Goal: Information Seeking & Learning: Learn about a topic

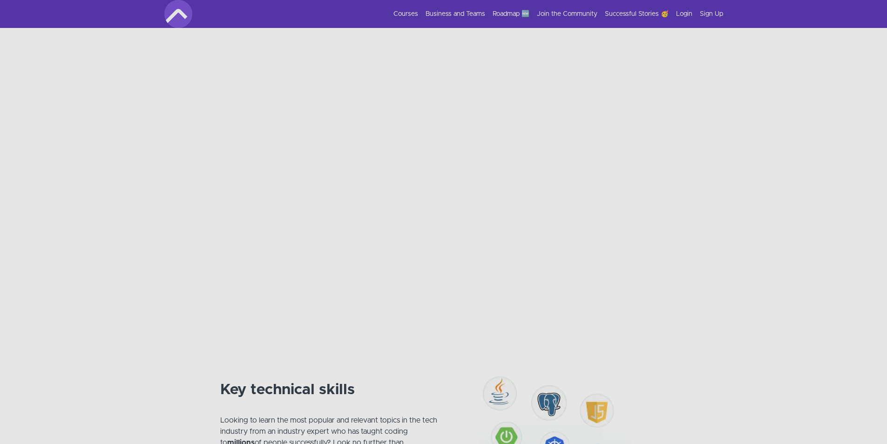
scroll to position [233, 0]
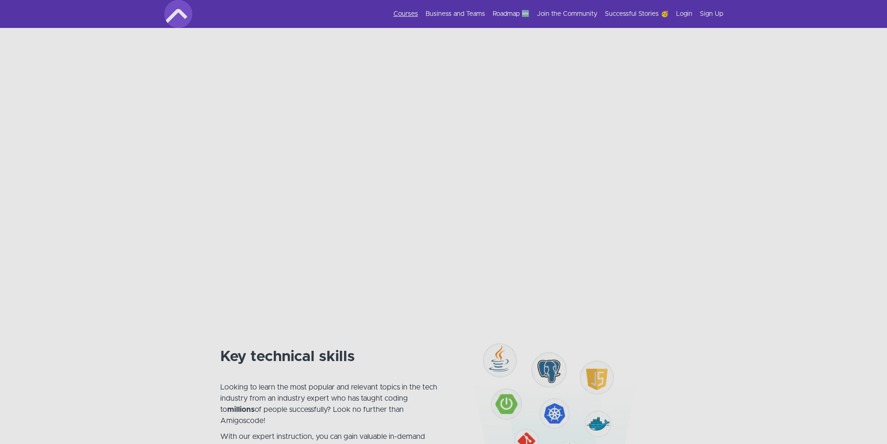
click at [418, 12] on link "Courses" at bounding box center [406, 13] width 25 height 9
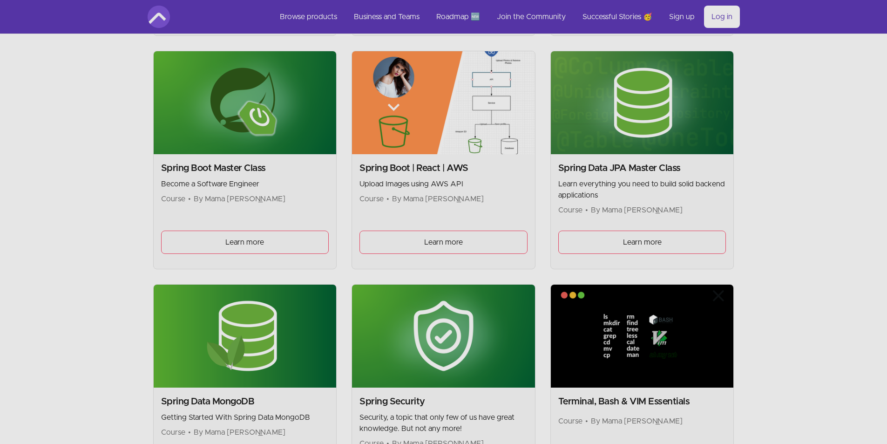
scroll to position [2283, 0]
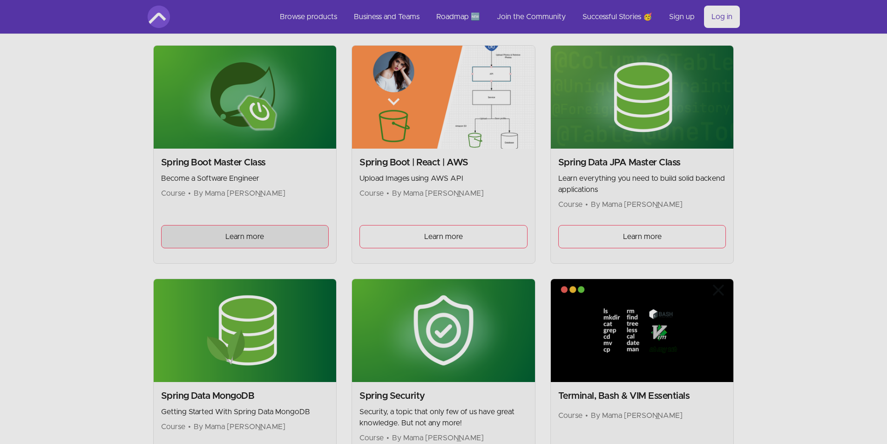
click at [263, 236] on span "Learn more" at bounding box center [244, 236] width 39 height 11
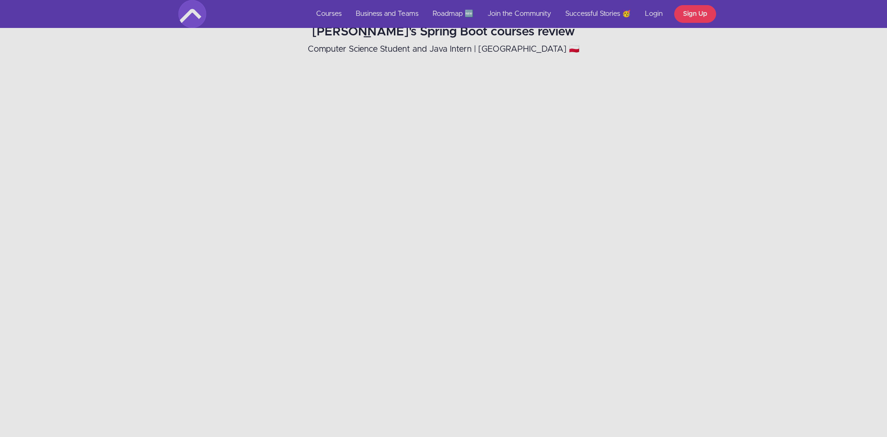
scroll to position [792, 0]
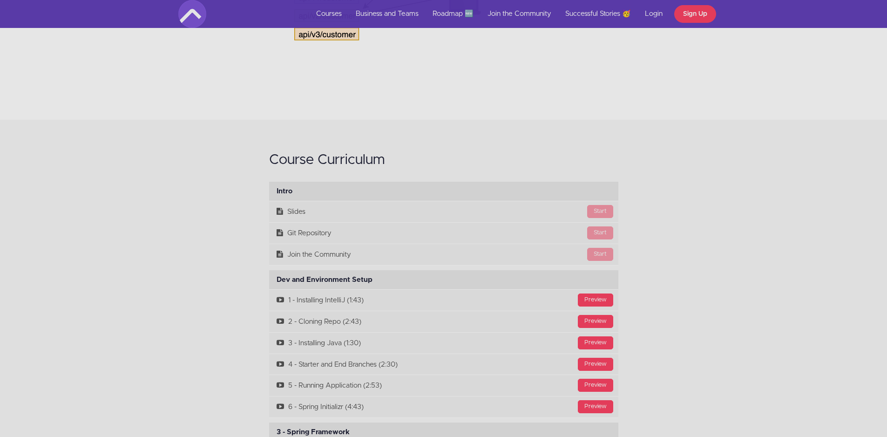
click at [732, 198] on div "Course Curriculum Intro Available in days days after you enroll Start Slides St…" at bounding box center [443, 437] width 887 height 634
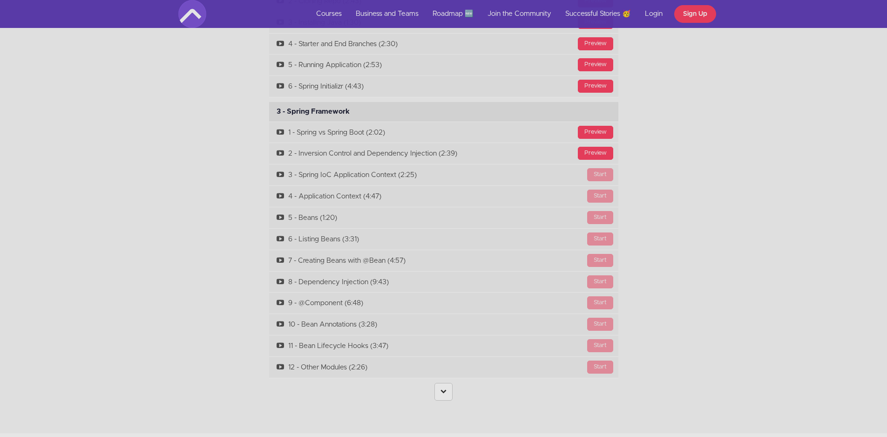
scroll to position [3168, 0]
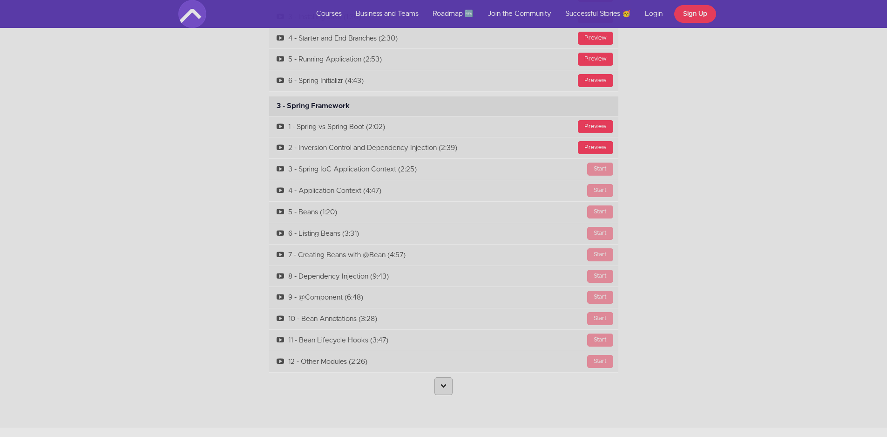
click at [450, 377] on link at bounding box center [444, 386] width 18 height 18
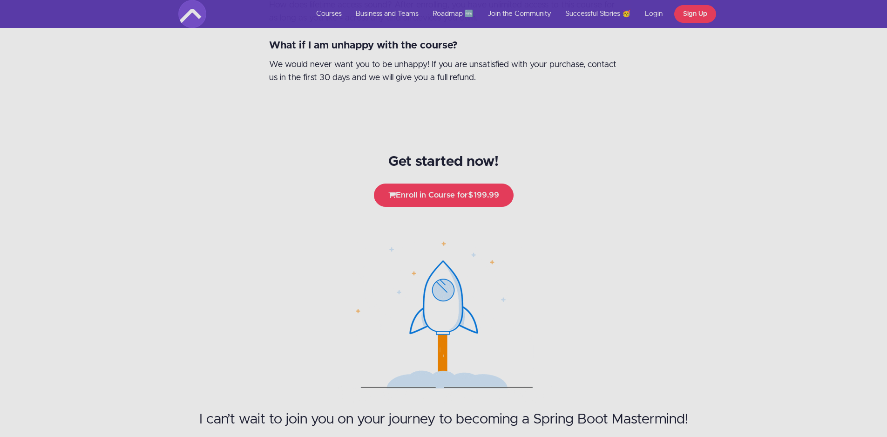
scroll to position [9277, 0]
